Goal: Information Seeking & Learning: Learn about a topic

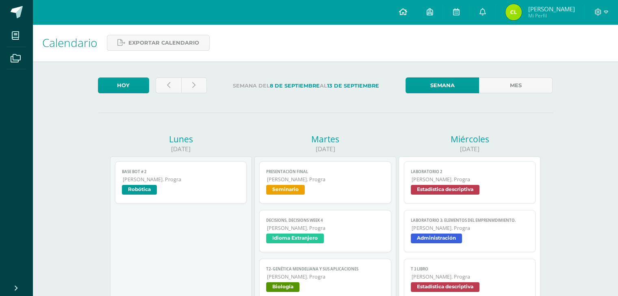
click at [406, 13] on icon at bounding box center [402, 11] width 8 height 7
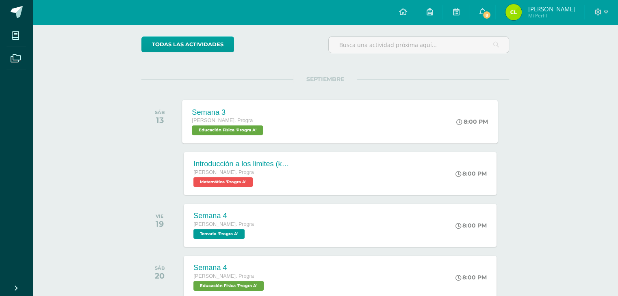
scroll to position [71, 0]
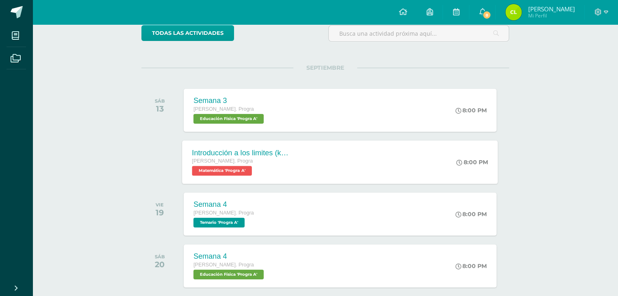
click at [312, 164] on div "Introducción a los limites (khan) Quinto Bach. Progra Matemática 'Progra A' 8:0…" at bounding box center [339, 161] width 315 height 43
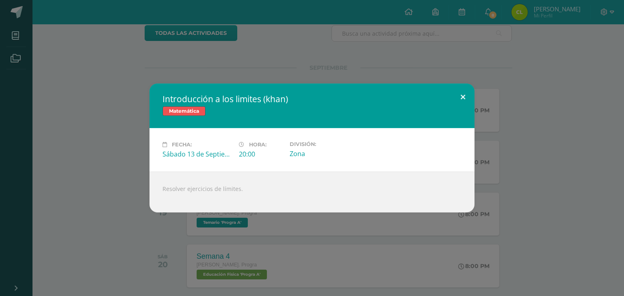
click at [463, 96] on button at bounding box center [462, 98] width 23 height 28
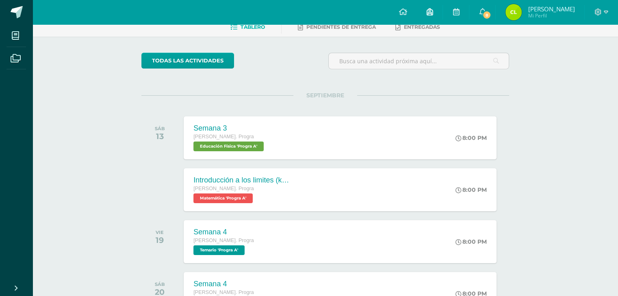
scroll to position [44, 0]
click at [484, 13] on link "8" at bounding box center [482, 12] width 26 height 24
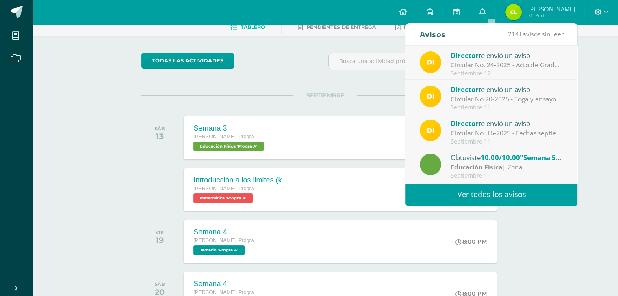
click at [483, 65] on div "Circular No. 24-2025 - Acto de Graduación Promoción XXVI: Estimados padres de f…" at bounding box center [506, 64] width 113 height 9
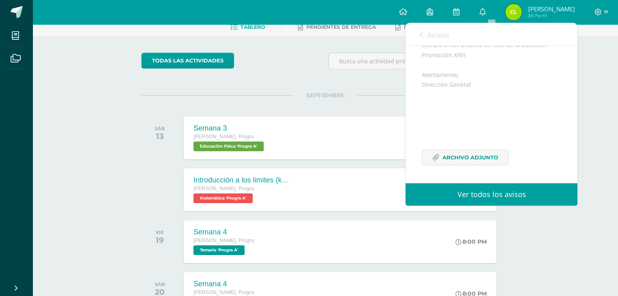
scroll to position [118, 0]
click at [466, 156] on span "Archivo Adjunto" at bounding box center [470, 157] width 56 height 15
